Goal: Task Accomplishment & Management: Manage account settings

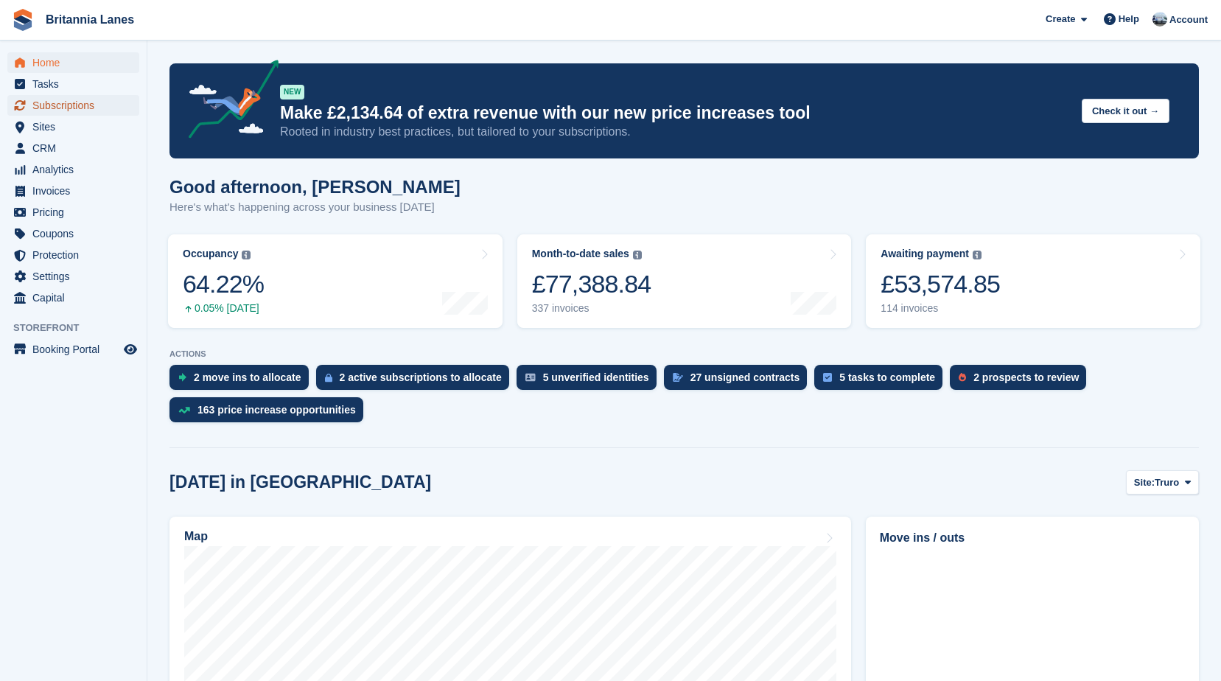
click at [68, 102] on span "Subscriptions" at bounding box center [76, 105] width 88 height 21
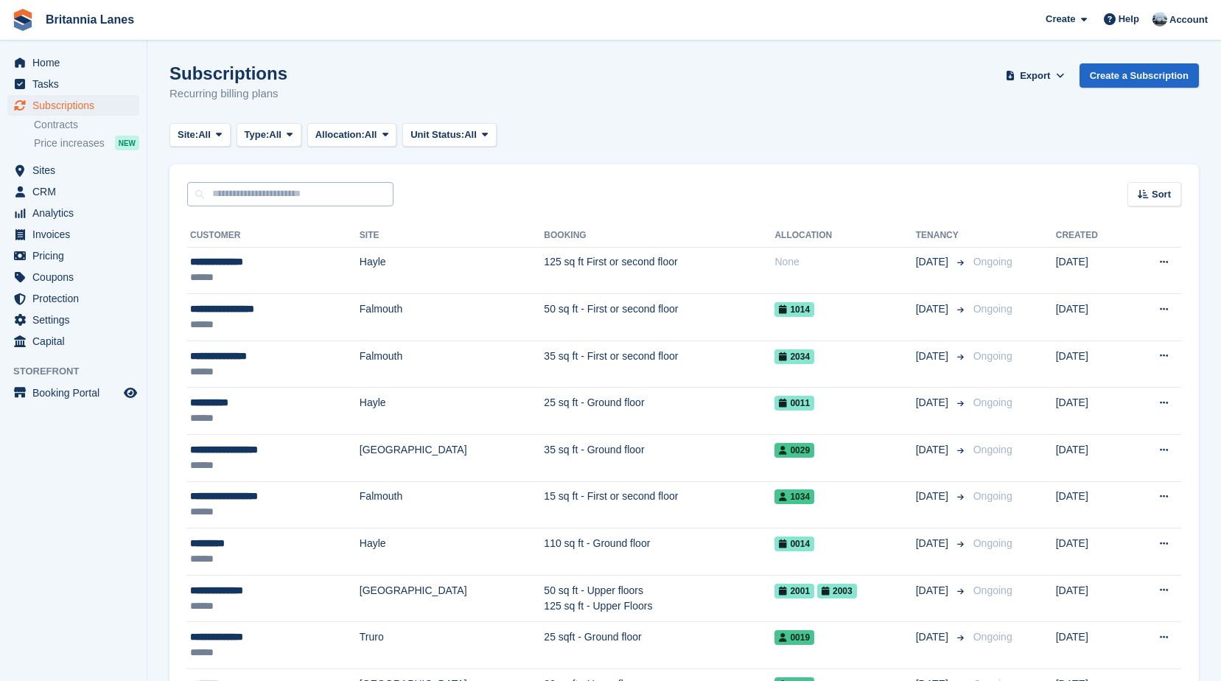
click at [259, 192] on input "text" at bounding box center [290, 194] width 206 height 24
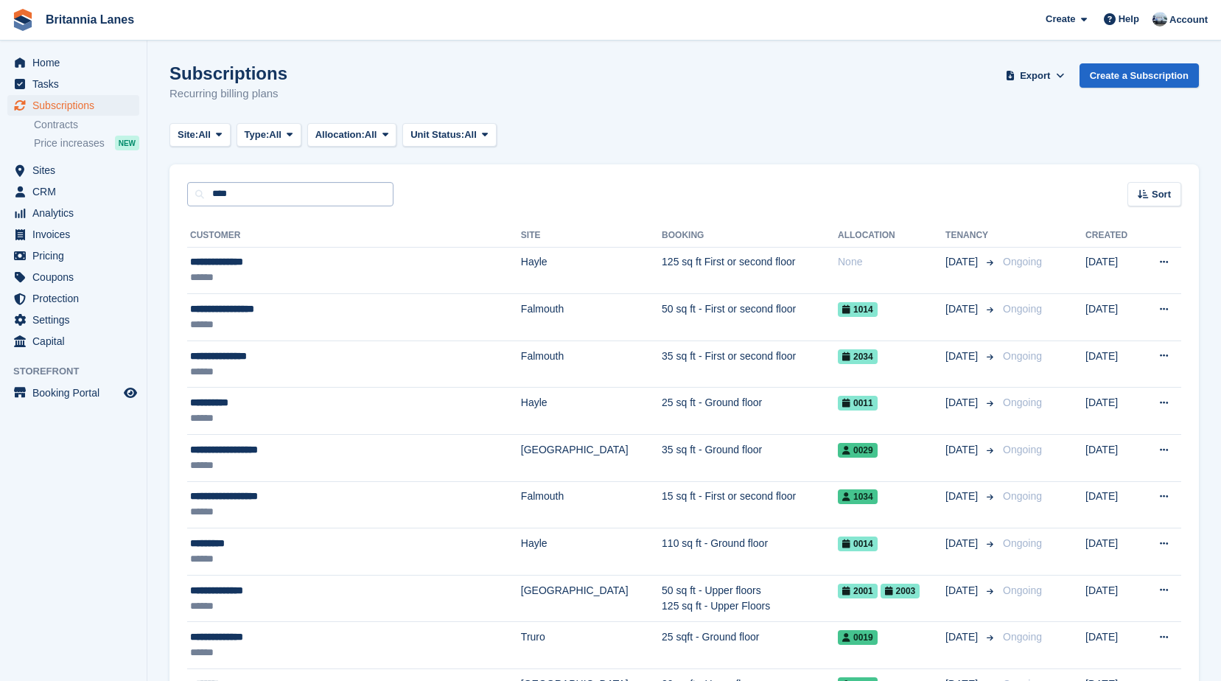
type input "****"
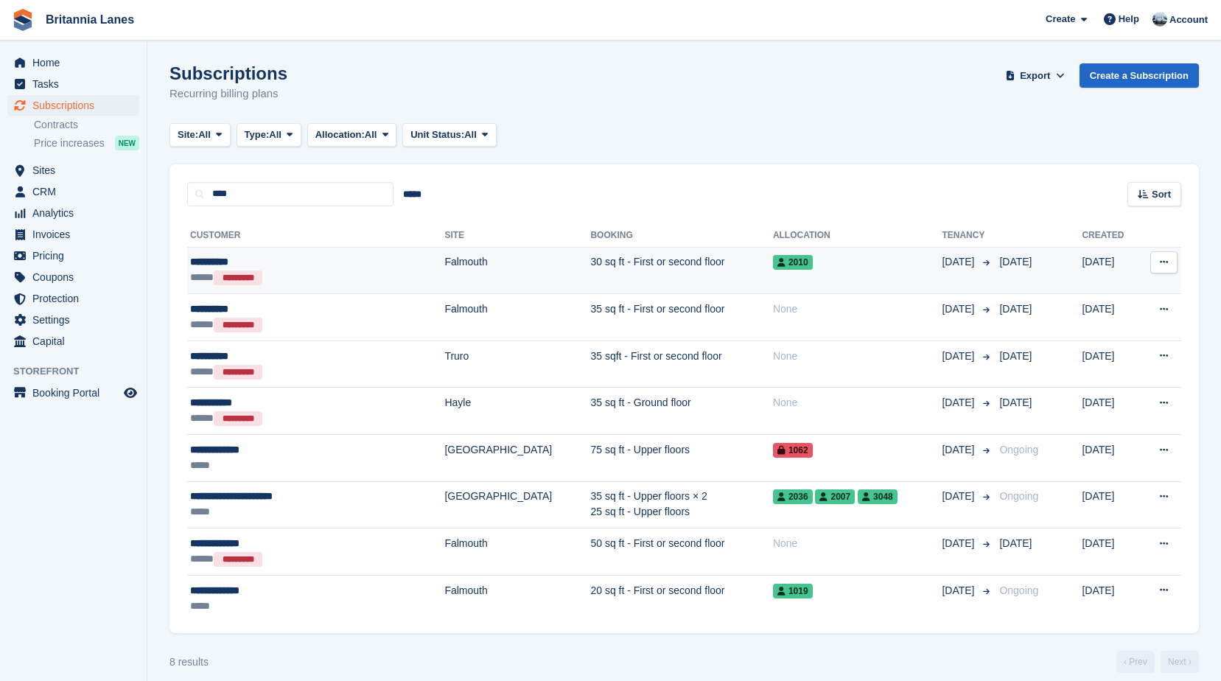
click at [262, 278] on div "*********" at bounding box center [238, 277] width 49 height 15
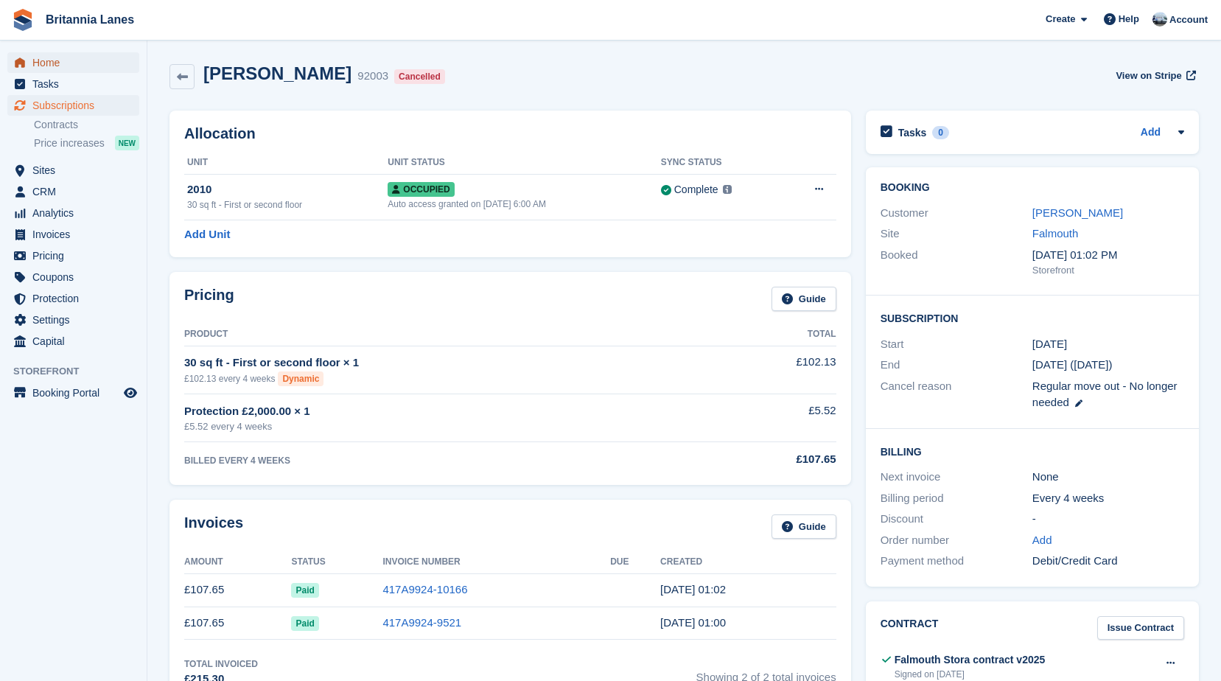
click at [43, 57] on span "Home" at bounding box center [76, 62] width 88 height 21
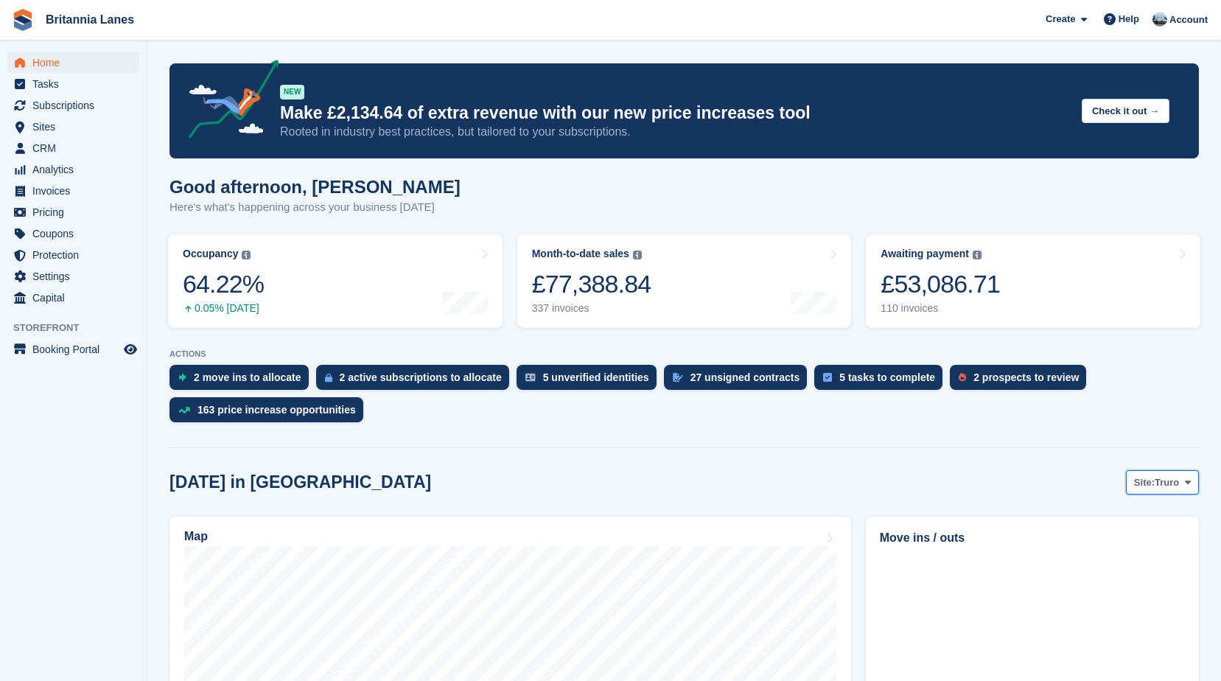
click at [1173, 491] on button "Site: Truro" at bounding box center [1162, 482] width 73 height 24
click at [1124, 547] on link "Falmouth" at bounding box center [1126, 544] width 133 height 27
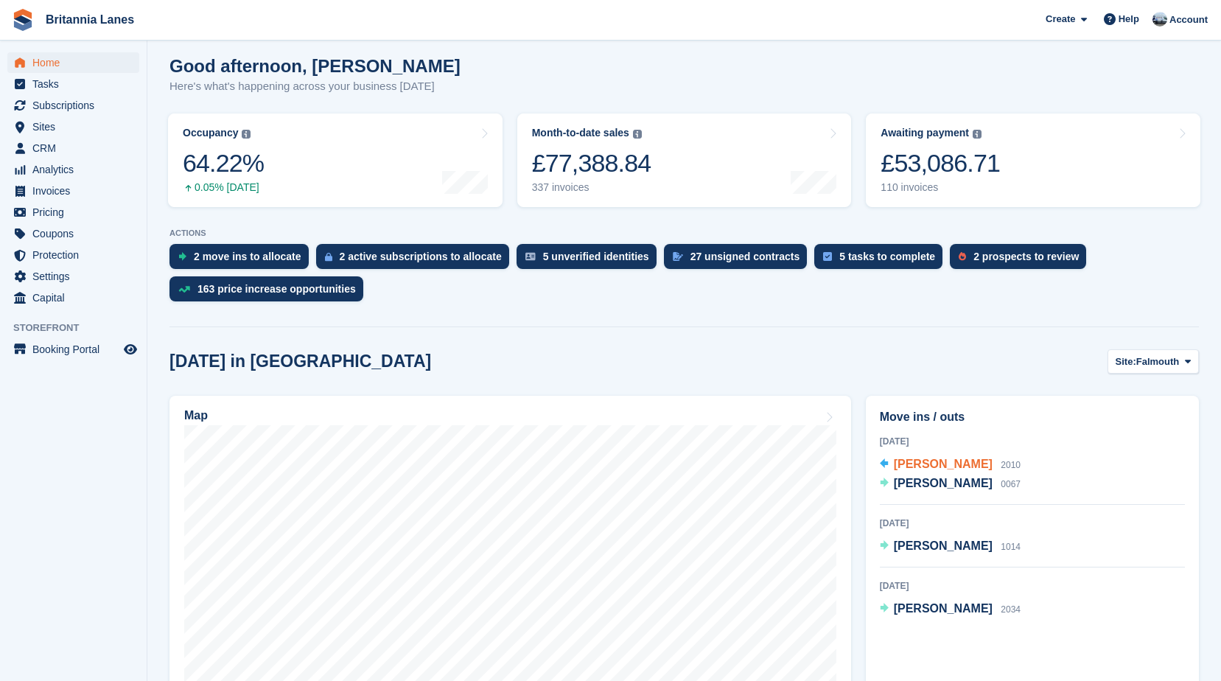
scroll to position [147, 0]
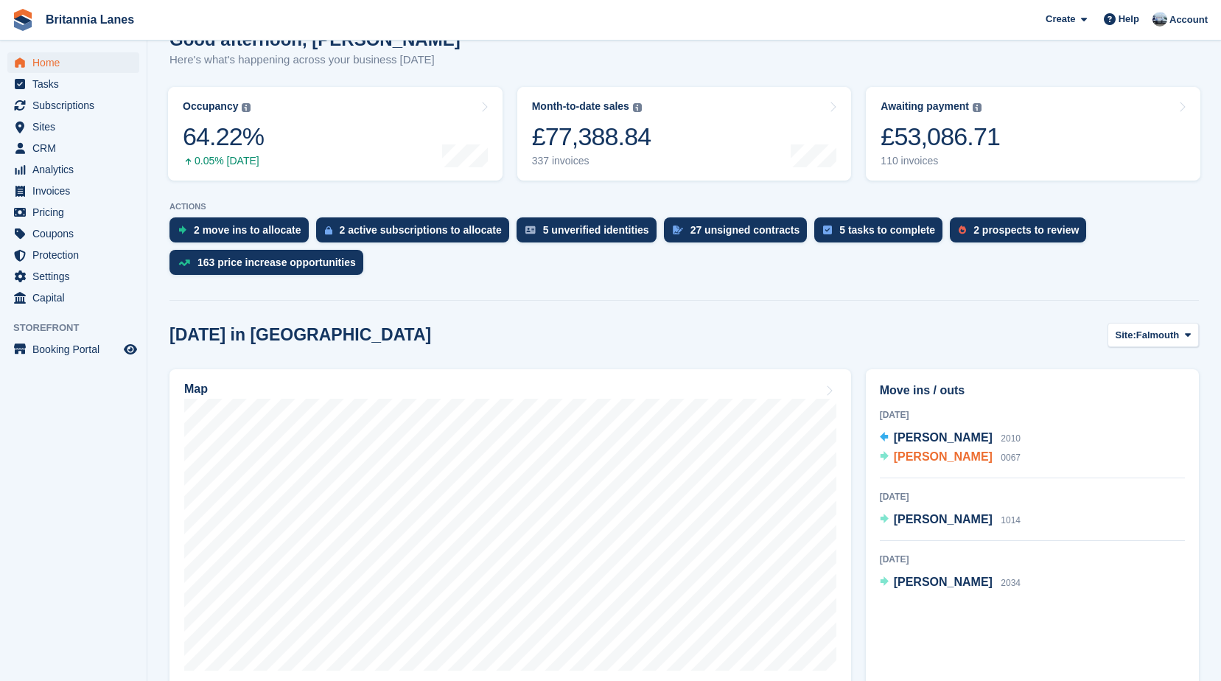
click at [930, 452] on span "Dilyn Arro" at bounding box center [943, 456] width 99 height 13
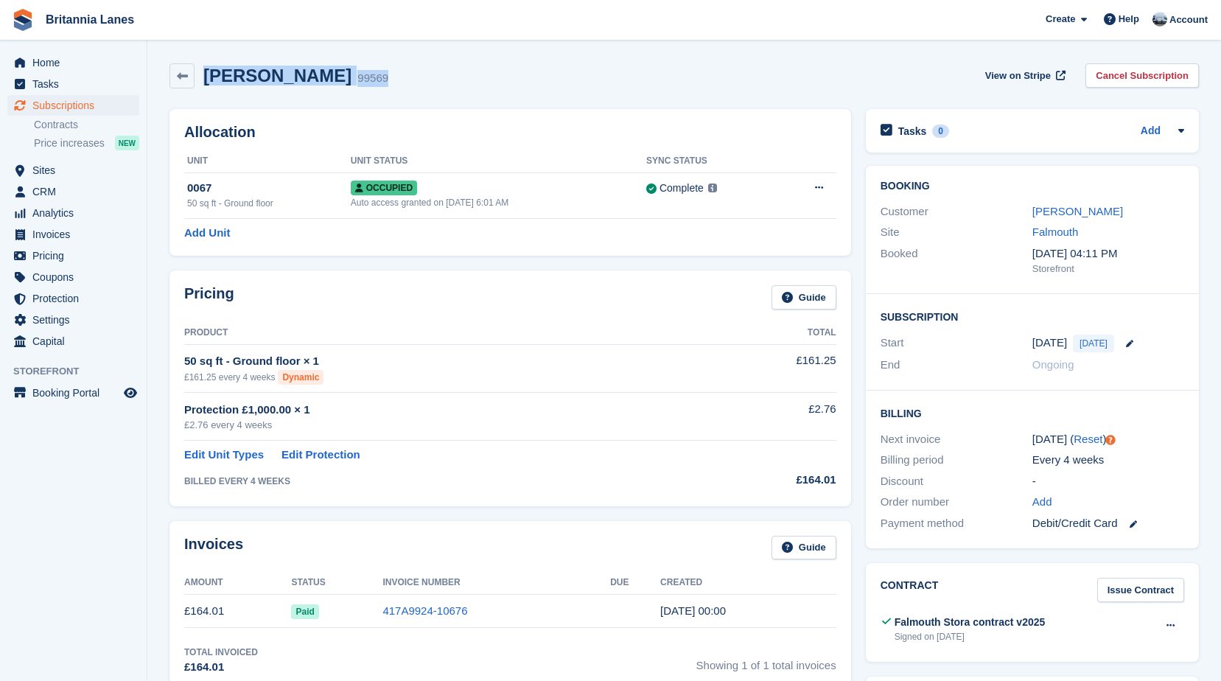
drag, startPoint x: 326, startPoint y: 79, endPoint x: 206, endPoint y: 83, distance: 120.2
click at [206, 83] on div "Dilyn Arro 99569 View on Stripe Cancel Subscription" at bounding box center [683, 75] width 1029 height 25
drag, startPoint x: 206, startPoint y: 83, endPoint x: 340, endPoint y: 99, distance: 134.3
click at [340, 99] on div "Dilyn Arro 99569 View on Stripe Cancel Subscription" at bounding box center [684, 79] width 1044 height 46
drag, startPoint x: 323, startPoint y: 80, endPoint x: 204, endPoint y: 80, distance: 119.4
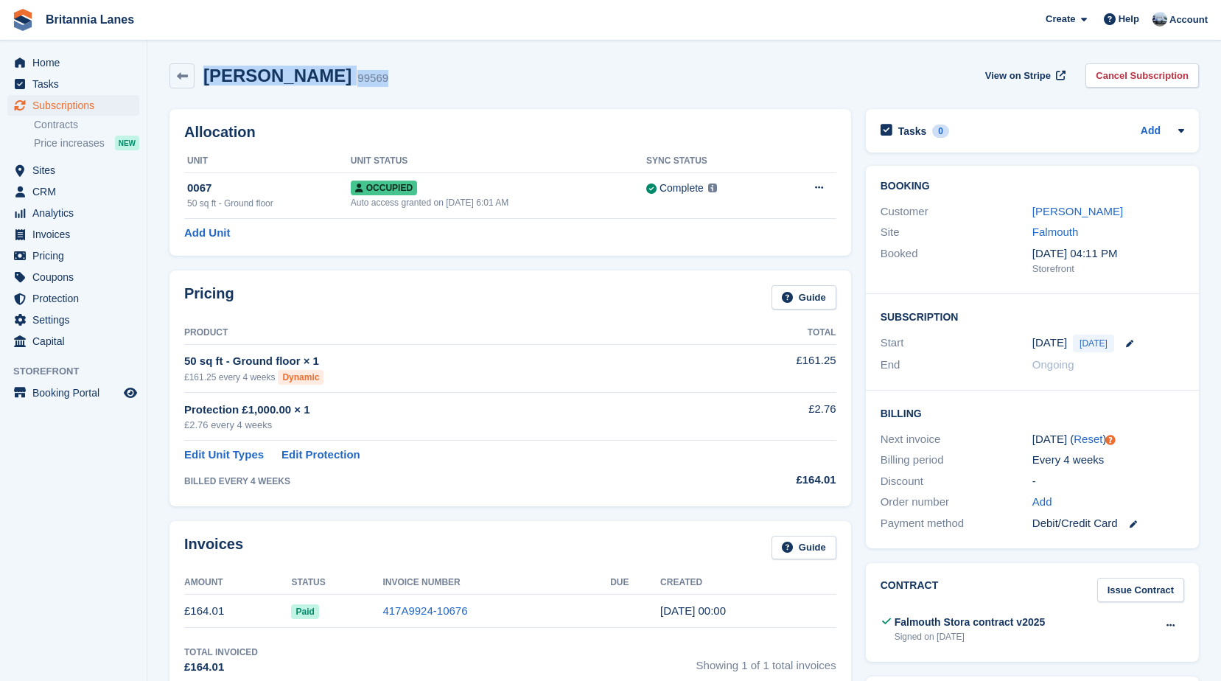
click at [204, 80] on div "Dilyn Arro 99569 View on Stripe Cancel Subscription" at bounding box center [683, 75] width 1029 height 25
drag, startPoint x: 204, startPoint y: 80, endPoint x: 325, endPoint y: 102, distance: 122.7
click at [325, 102] on div "Allocation Unit Unit Status Sync Status 0067 50 sq ft - Ground floor Occupied A…" at bounding box center [510, 182] width 696 height 161
drag, startPoint x: 315, startPoint y: 78, endPoint x: 205, endPoint y: 74, distance: 109.9
click at [205, 74] on div "Dilyn Arro 99569 View on Stripe Cancel Subscription" at bounding box center [683, 75] width 1029 height 25
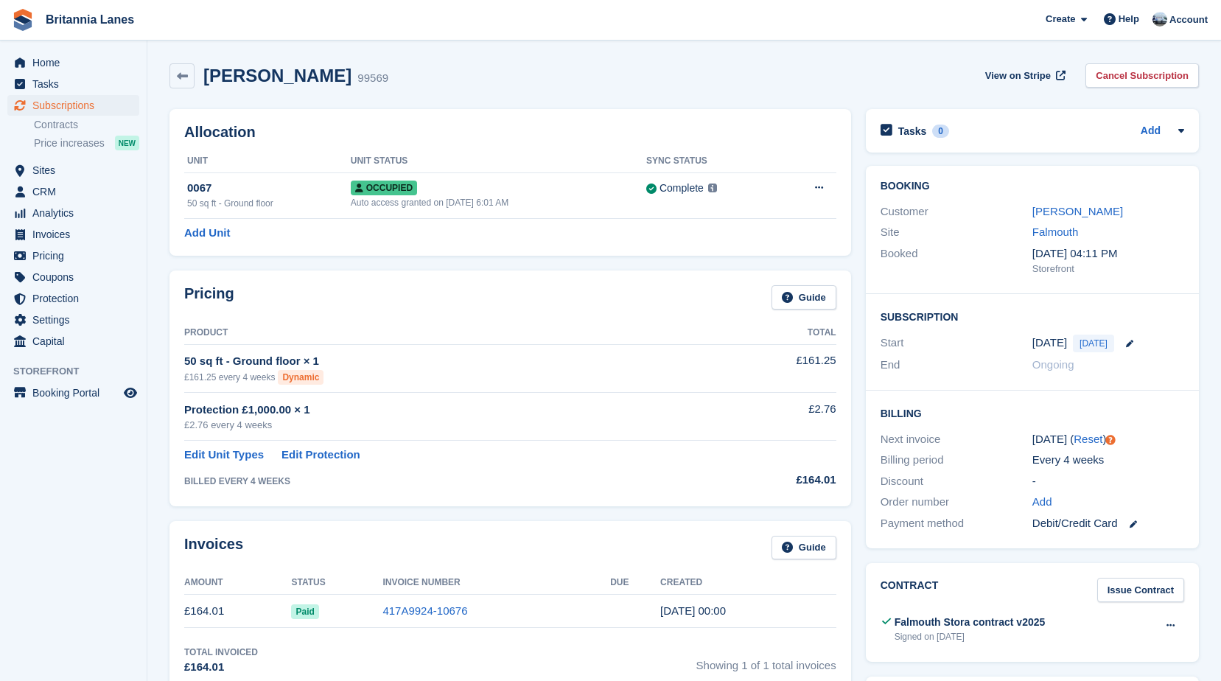
drag, startPoint x: 205, startPoint y: 74, endPoint x: 311, endPoint y: 108, distance: 111.2
click at [311, 108] on div "Allocation Unit Unit Status Sync Status 0067 50 sq ft - Ground floor Occupied A…" at bounding box center [510, 182] width 696 height 161
drag, startPoint x: 323, startPoint y: 83, endPoint x: 206, endPoint y: 77, distance: 116.5
click at [206, 77] on div "Dilyn Arro 99569 View on Stripe Cancel Subscription" at bounding box center [683, 75] width 1029 height 25
drag, startPoint x: 206, startPoint y: 77, endPoint x: 318, endPoint y: 111, distance: 116.1
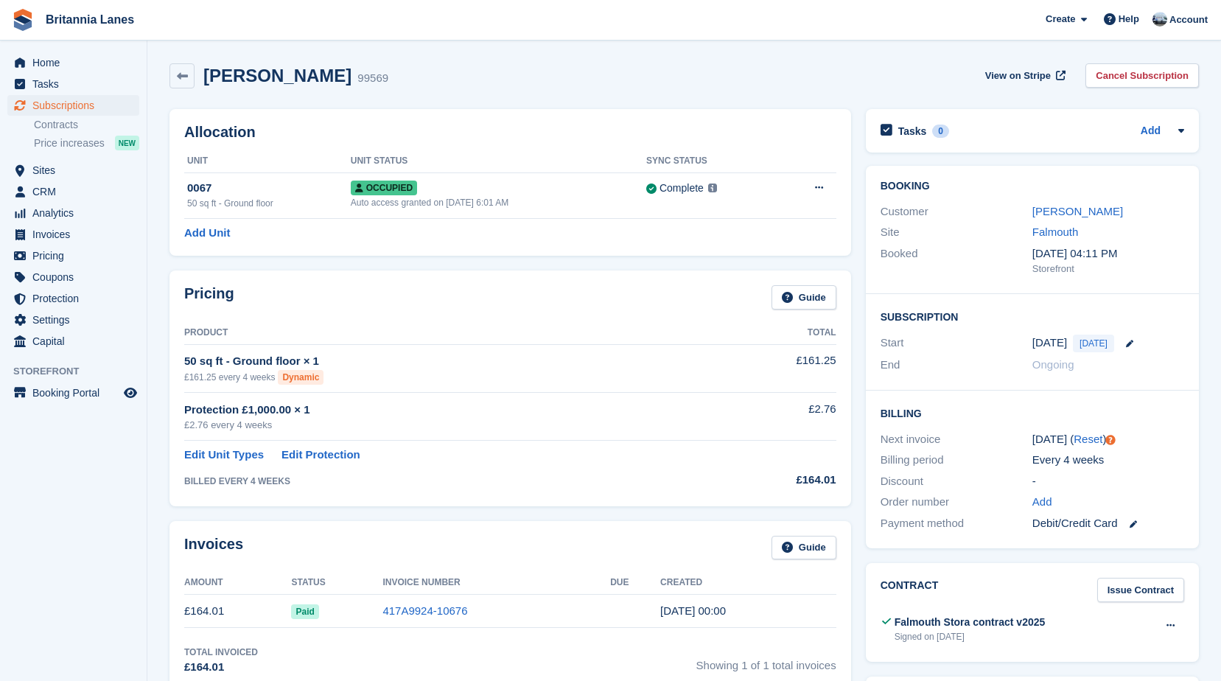
click at [332, 113] on div "Allocation Unit Unit Status Sync Status 0067 50 sq ft - Ground floor Occupied A…" at bounding box center [510, 182] width 682 height 147
drag, startPoint x: 320, startPoint y: 80, endPoint x: 206, endPoint y: 85, distance: 113.6
click at [206, 85] on div "Dilyn Arro 99569" at bounding box center [292, 76] width 194 height 21
drag, startPoint x: 206, startPoint y: 85, endPoint x: 272, endPoint y: 114, distance: 71.9
click at [272, 114] on div "Allocation Unit Unit Status Sync Status 0067 50 sq ft - Ground floor Occupied A…" at bounding box center [510, 182] width 682 height 147
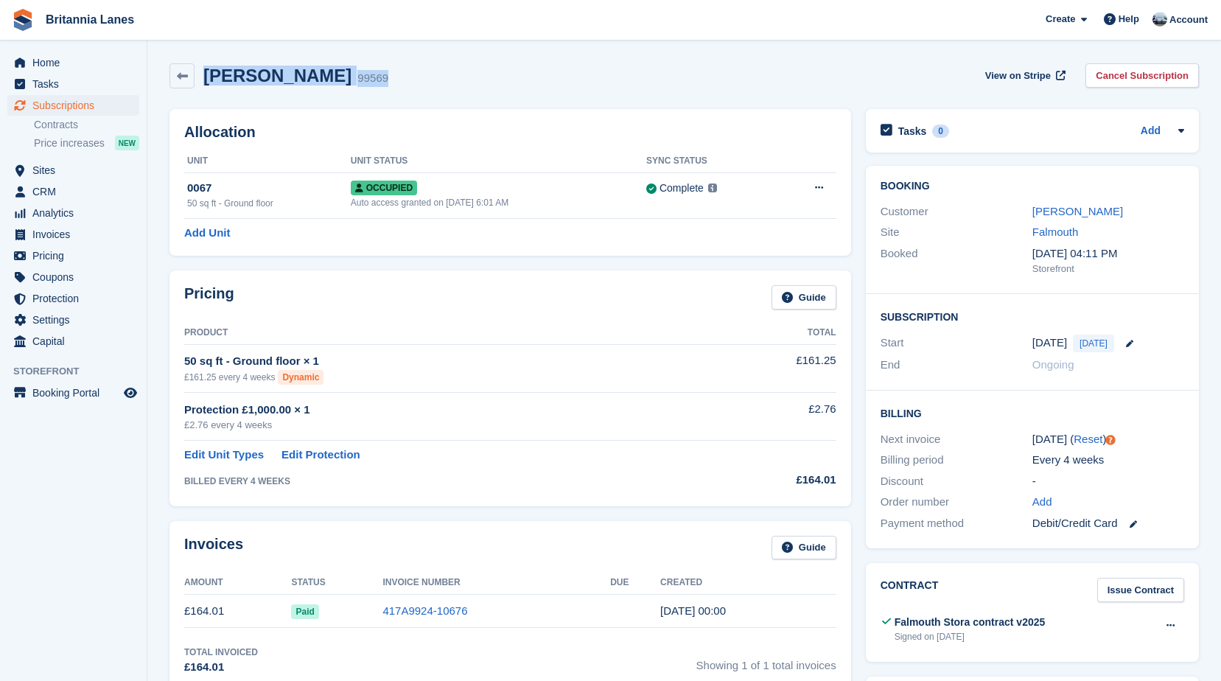
drag, startPoint x: 323, startPoint y: 80, endPoint x: 203, endPoint y: 85, distance: 120.2
click at [203, 85] on div "Dilyn Arro 99569 View on Stripe Cancel Subscription" at bounding box center [683, 75] width 1029 height 25
drag, startPoint x: 203, startPoint y: 85, endPoint x: 259, endPoint y: 110, distance: 61.1
click at [259, 110] on div "Allocation Unit Unit Status Sync Status 0067 50 sq ft - Ground floor Occupied A…" at bounding box center [510, 182] width 682 height 147
click at [69, 104] on span "Subscriptions" at bounding box center [76, 105] width 88 height 21
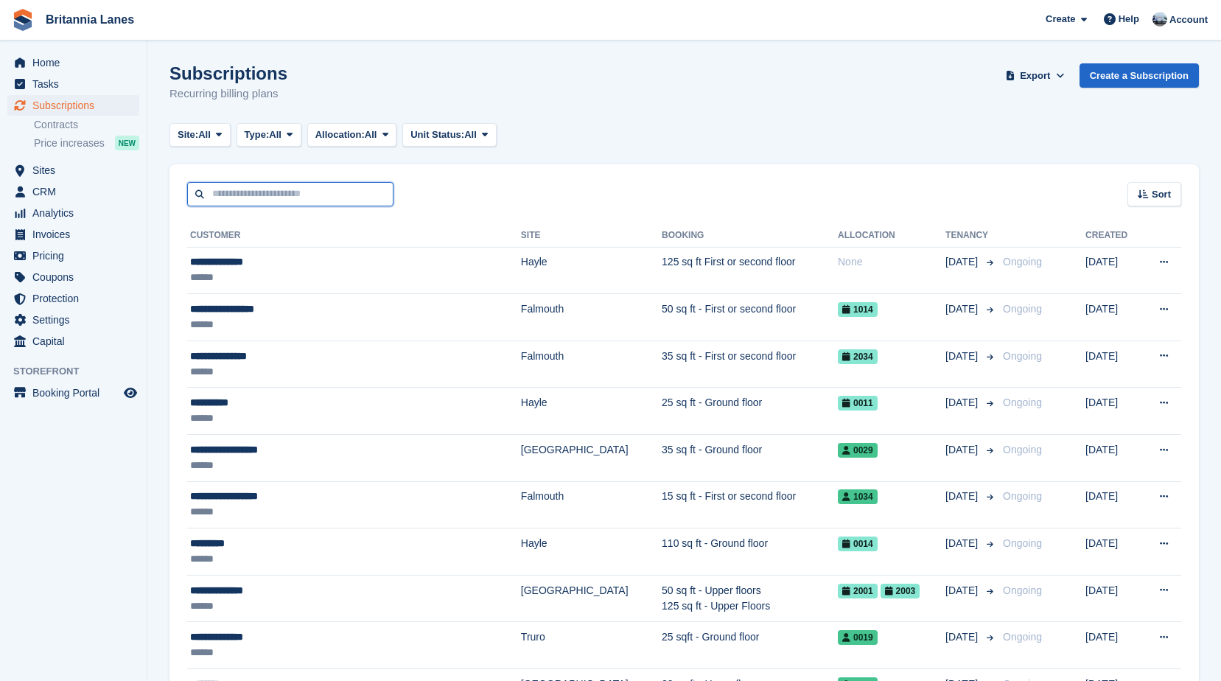
click at [224, 186] on input "text" at bounding box center [290, 194] width 206 height 24
type input "****"
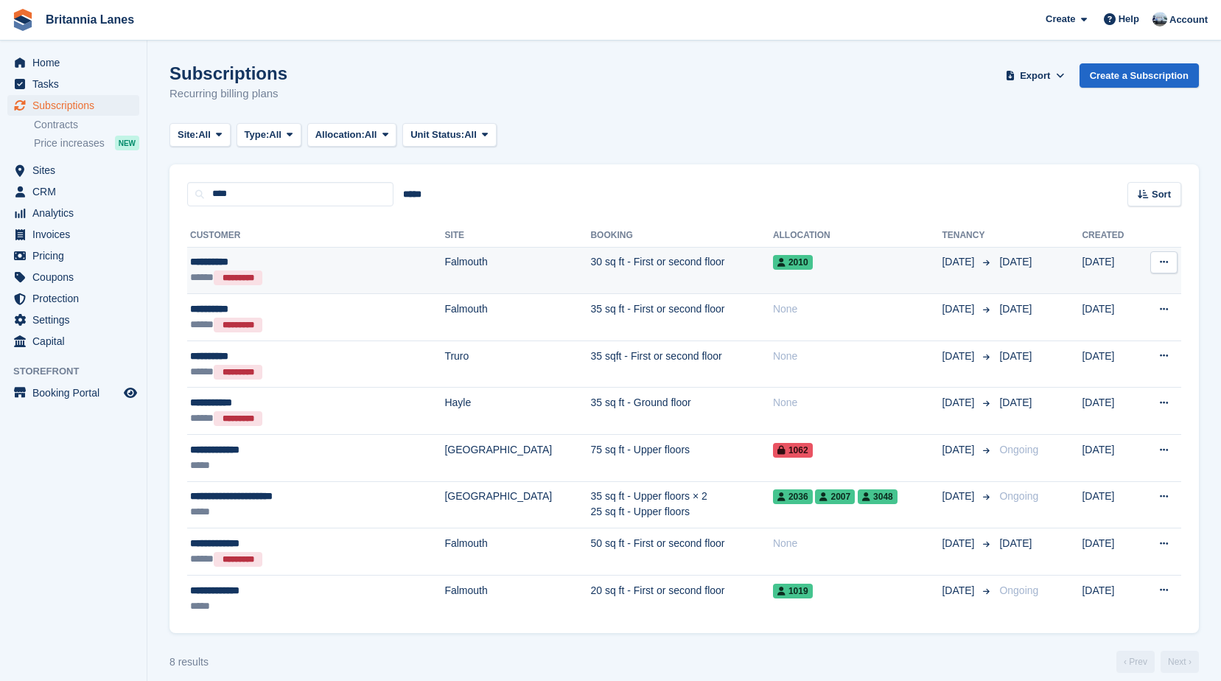
click at [293, 270] on div "***** *********" at bounding box center [283, 277] width 186 height 15
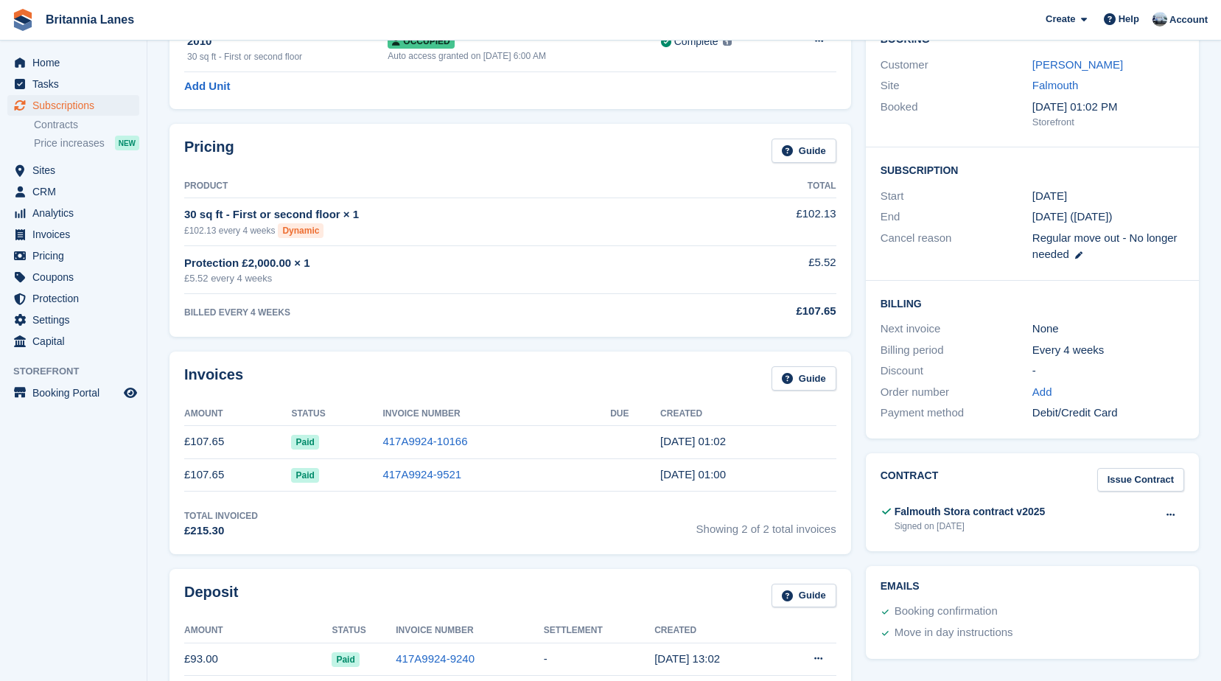
scroll to position [147, 0]
click at [421, 443] on link "417A9924-10166" at bounding box center [424, 441] width 85 height 13
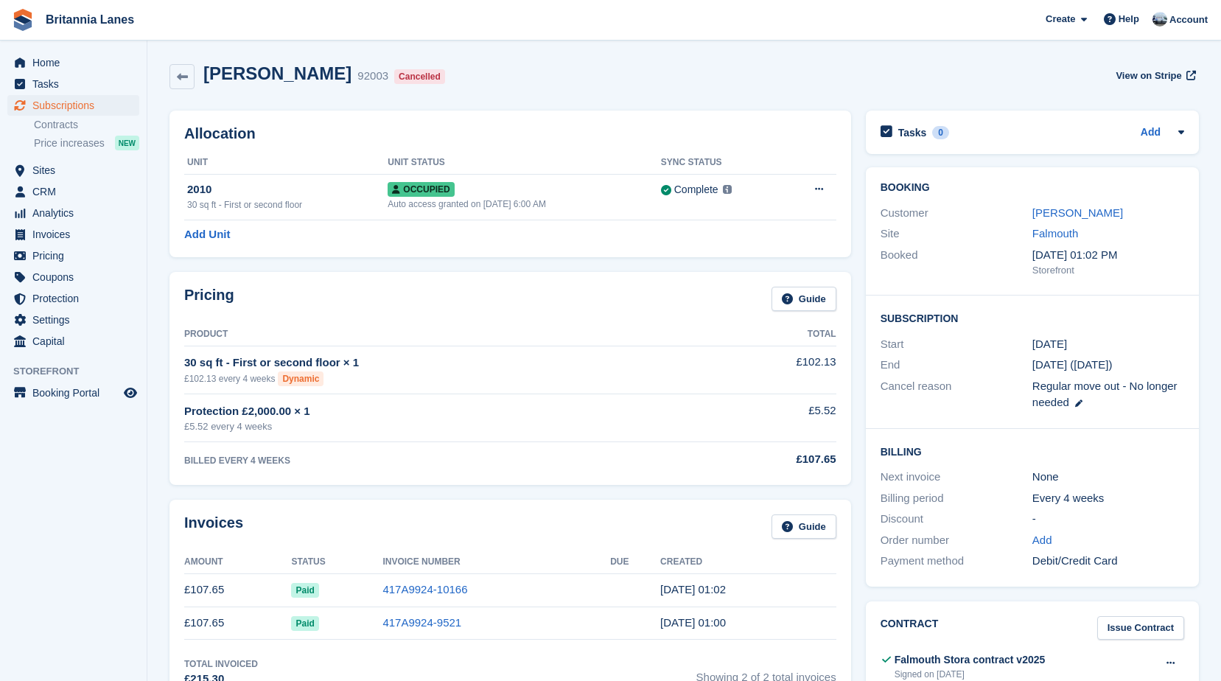
drag, startPoint x: 396, startPoint y: 80, endPoint x: 209, endPoint y: 88, distance: 186.6
click at [209, 88] on div "[PERSON_NAME] 92003 Cancelled View on Stripe" at bounding box center [683, 76] width 1029 height 27
drag, startPoint x: 209, startPoint y: 88, endPoint x: 328, endPoint y: 108, distance: 120.3
click at [314, 119] on div "Allocation Unit Unit Status Sync Status 2010 30 sq ft - First or second floor O…" at bounding box center [510, 184] width 682 height 147
drag, startPoint x: 382, startPoint y: 79, endPoint x: 199, endPoint y: 87, distance: 182.9
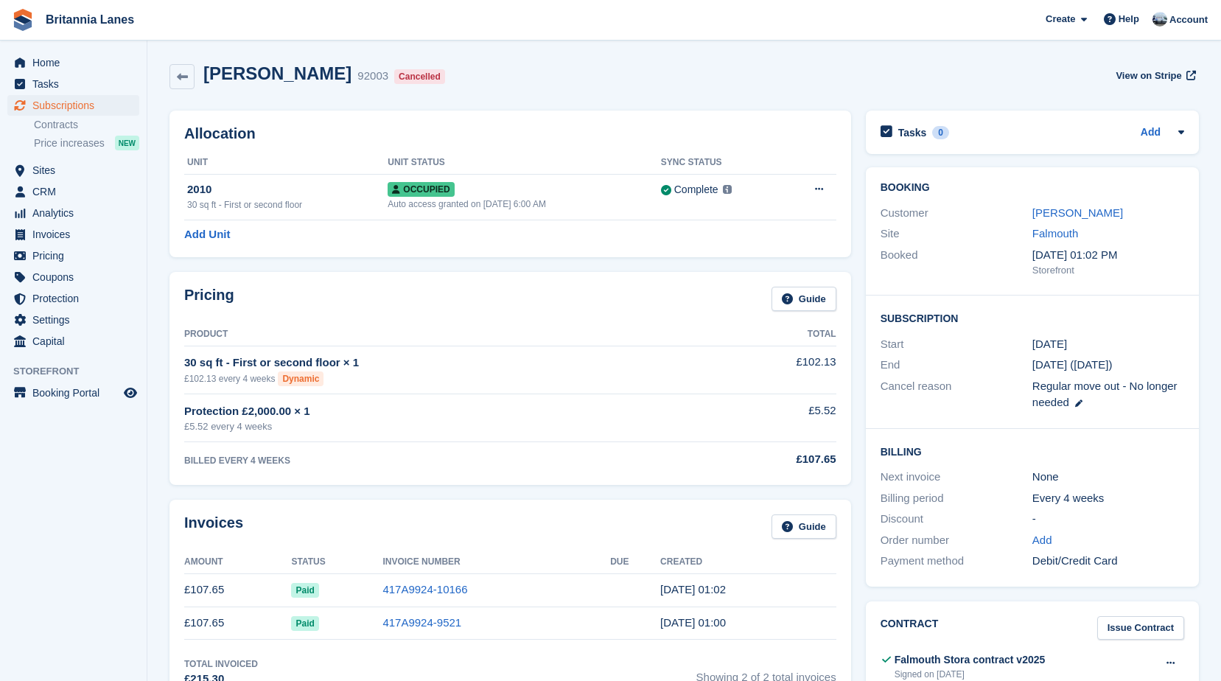
click at [199, 87] on div "[PERSON_NAME] 92003 Cancelled" at bounding box center [323, 76] width 256 height 27
drag, startPoint x: 199, startPoint y: 87, endPoint x: 293, endPoint y: 116, distance: 97.9
click at [293, 116] on div "Allocation Unit Unit Status Sync Status 2010 30 sq ft - First or second floor O…" at bounding box center [510, 184] width 682 height 147
drag, startPoint x: 377, startPoint y: 76, endPoint x: 206, endPoint y: 74, distance: 171.0
click at [206, 74] on div "[PERSON_NAME] 92003 Cancelled" at bounding box center [323, 76] width 256 height 27
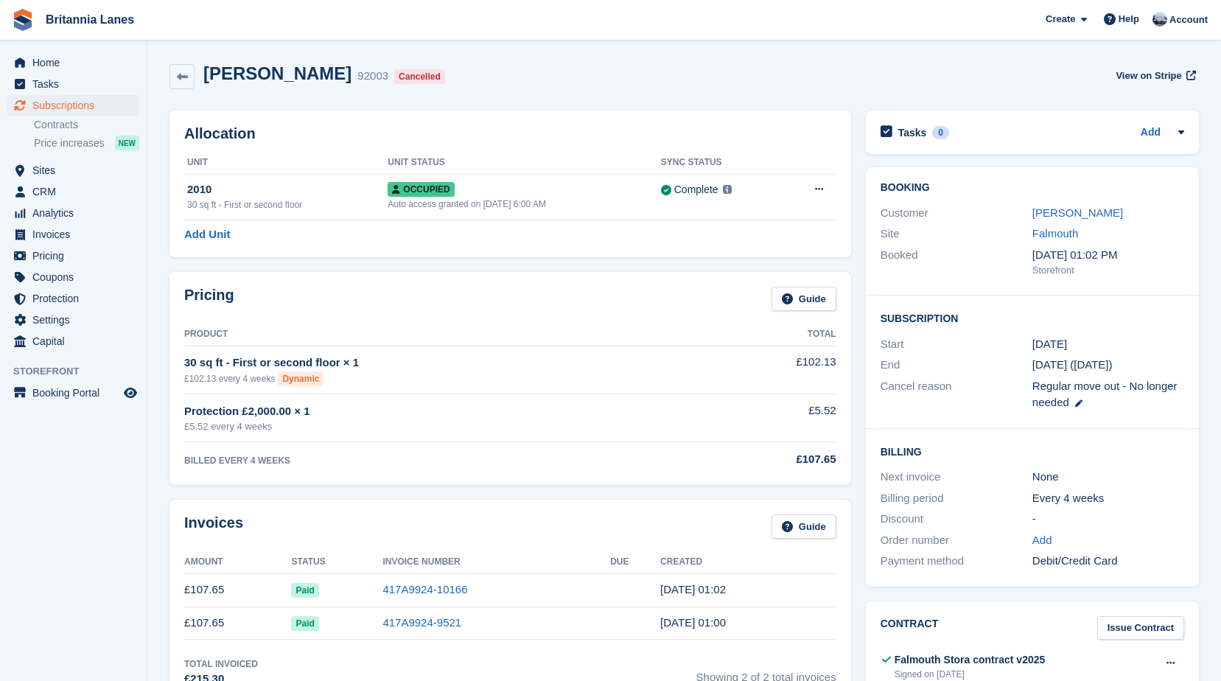
drag, startPoint x: 206, startPoint y: 74, endPoint x: 311, endPoint y: 125, distance: 116.3
click at [311, 125] on h2 "Allocation" at bounding box center [510, 133] width 652 height 17
drag, startPoint x: 382, startPoint y: 77, endPoint x: 197, endPoint y: 71, distance: 185.1
click at [197, 71] on div "[PERSON_NAME] 92003 Cancelled" at bounding box center [323, 76] width 256 height 27
drag, startPoint x: 197, startPoint y: 71, endPoint x: 256, endPoint y: 103, distance: 66.6
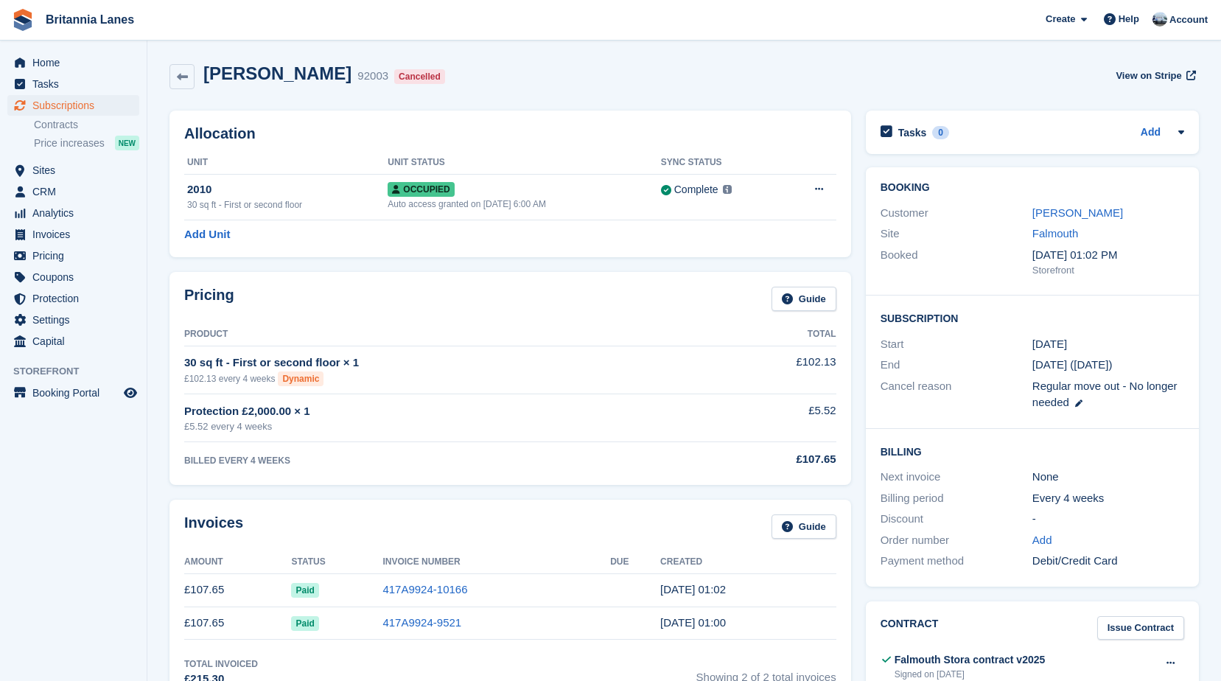
click at [256, 103] on div "Allocation Unit Unit Status Sync Status 2010 30 sq ft - First or second floor O…" at bounding box center [510, 183] width 696 height 161
click at [46, 69] on span "Home" at bounding box center [76, 62] width 88 height 21
click at [519, 113] on div "Allocation Unit Unit Status Sync Status 2010 30 sq ft - First or second floor O…" at bounding box center [510, 184] width 682 height 147
